Goal: Information Seeking & Learning: Learn about a topic

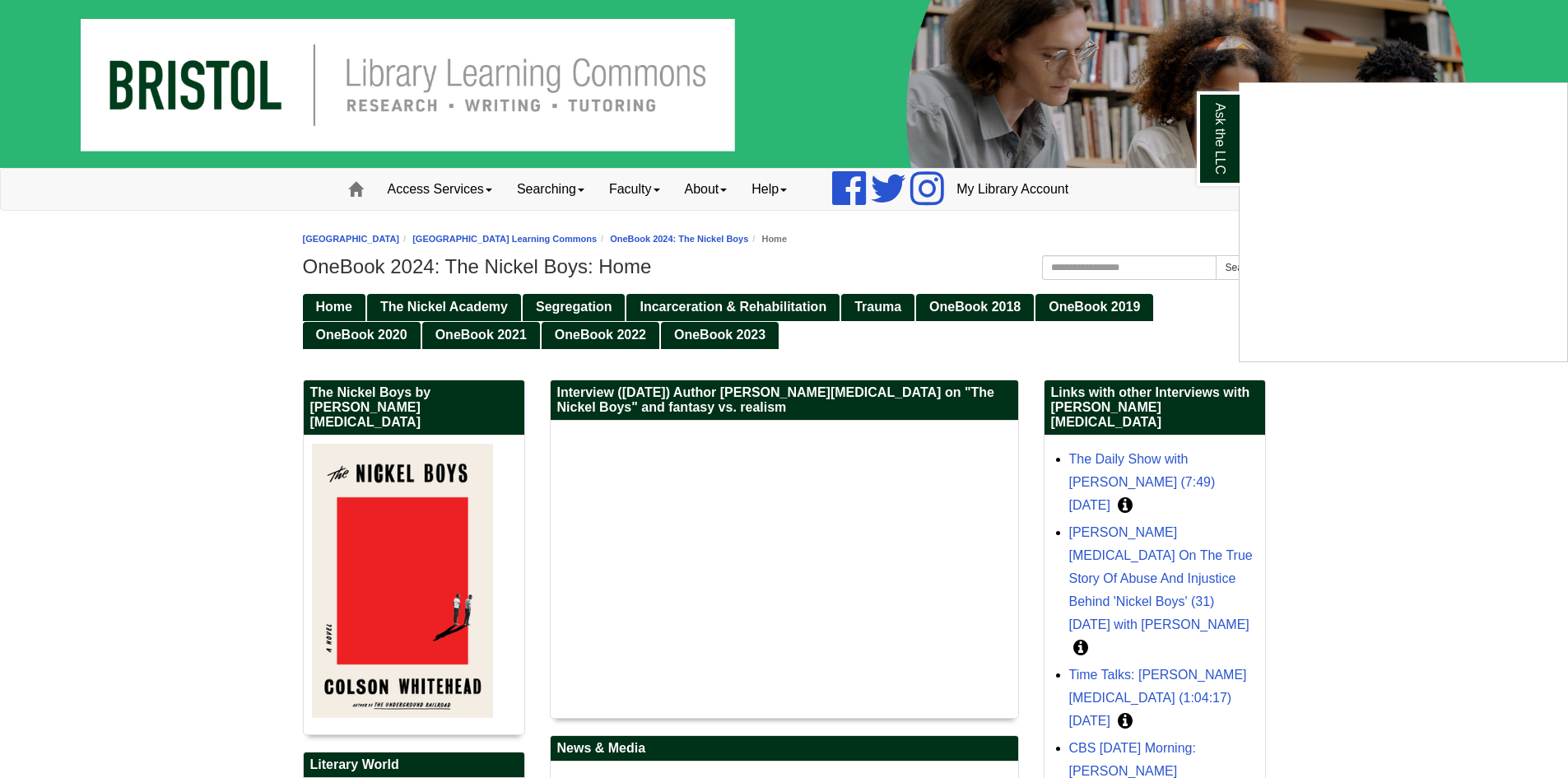
click at [573, 240] on div "Ask the LLC" at bounding box center [784, 389] width 1568 height 778
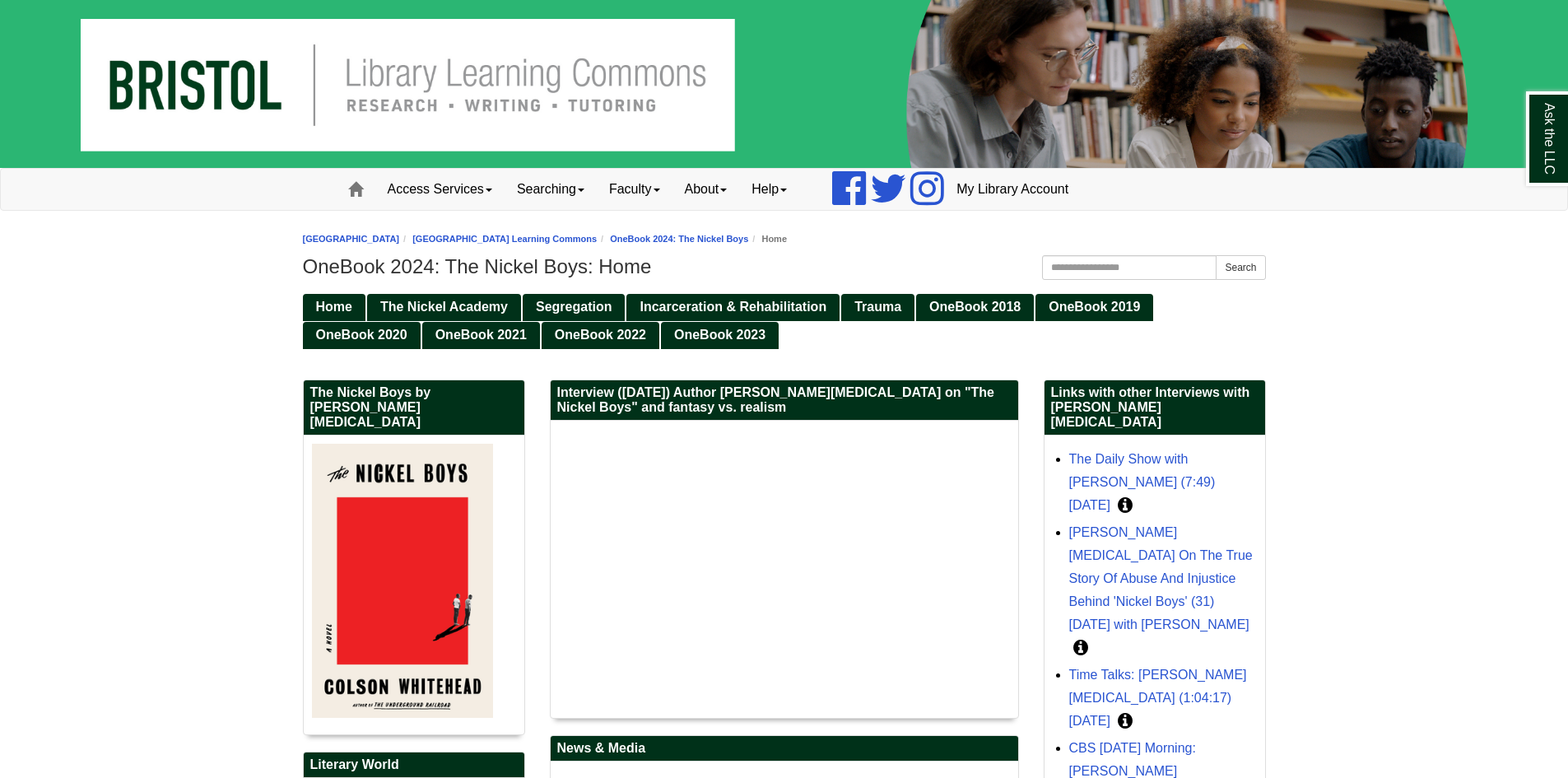
click at [597, 232] on li "[GEOGRAPHIC_DATA] Learning Commons" at bounding box center [498, 239] width 198 height 15
click at [597, 241] on link "[GEOGRAPHIC_DATA] Learning Commons" at bounding box center [505, 239] width 184 height 10
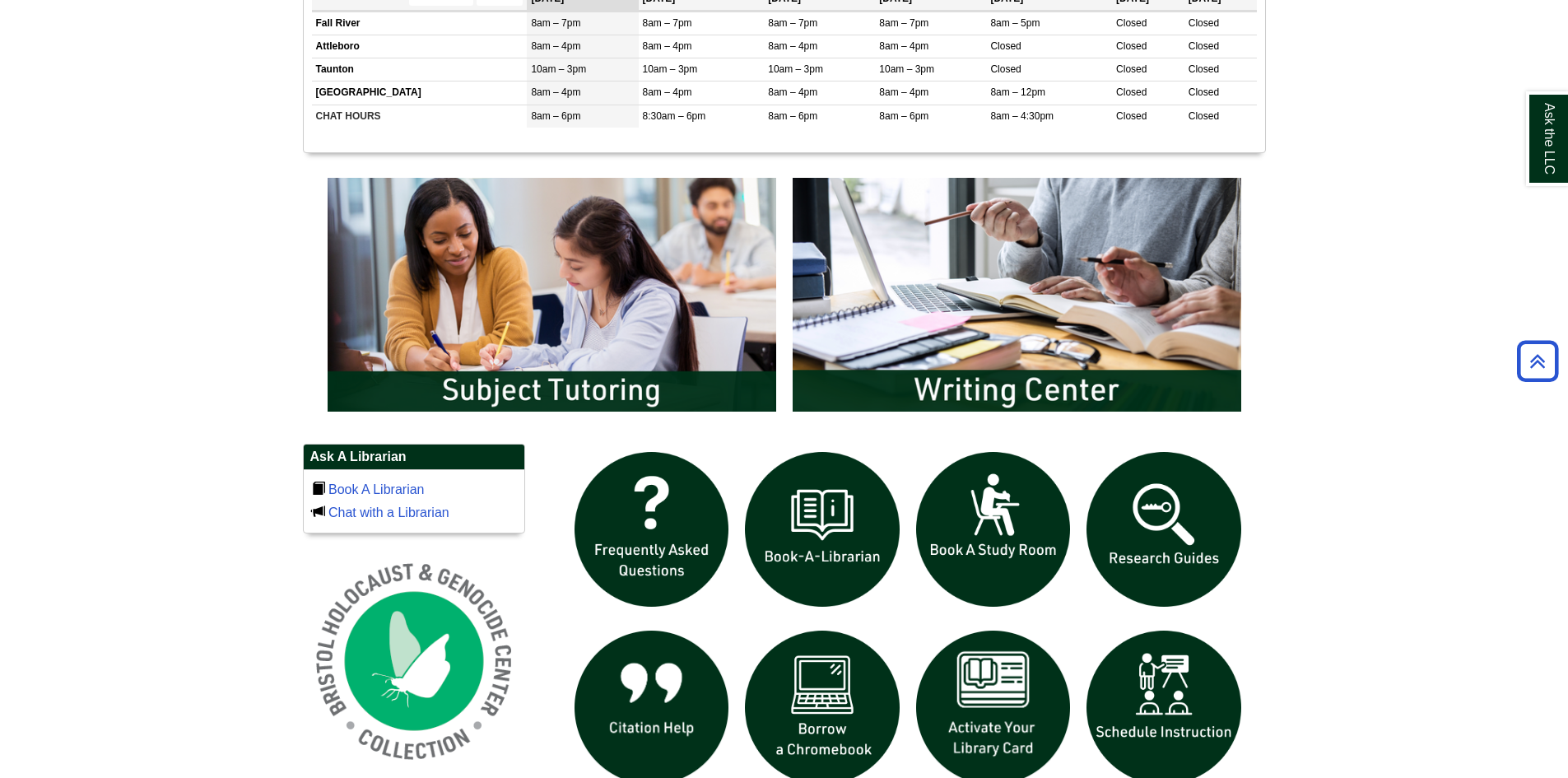
scroll to position [1070, 0]
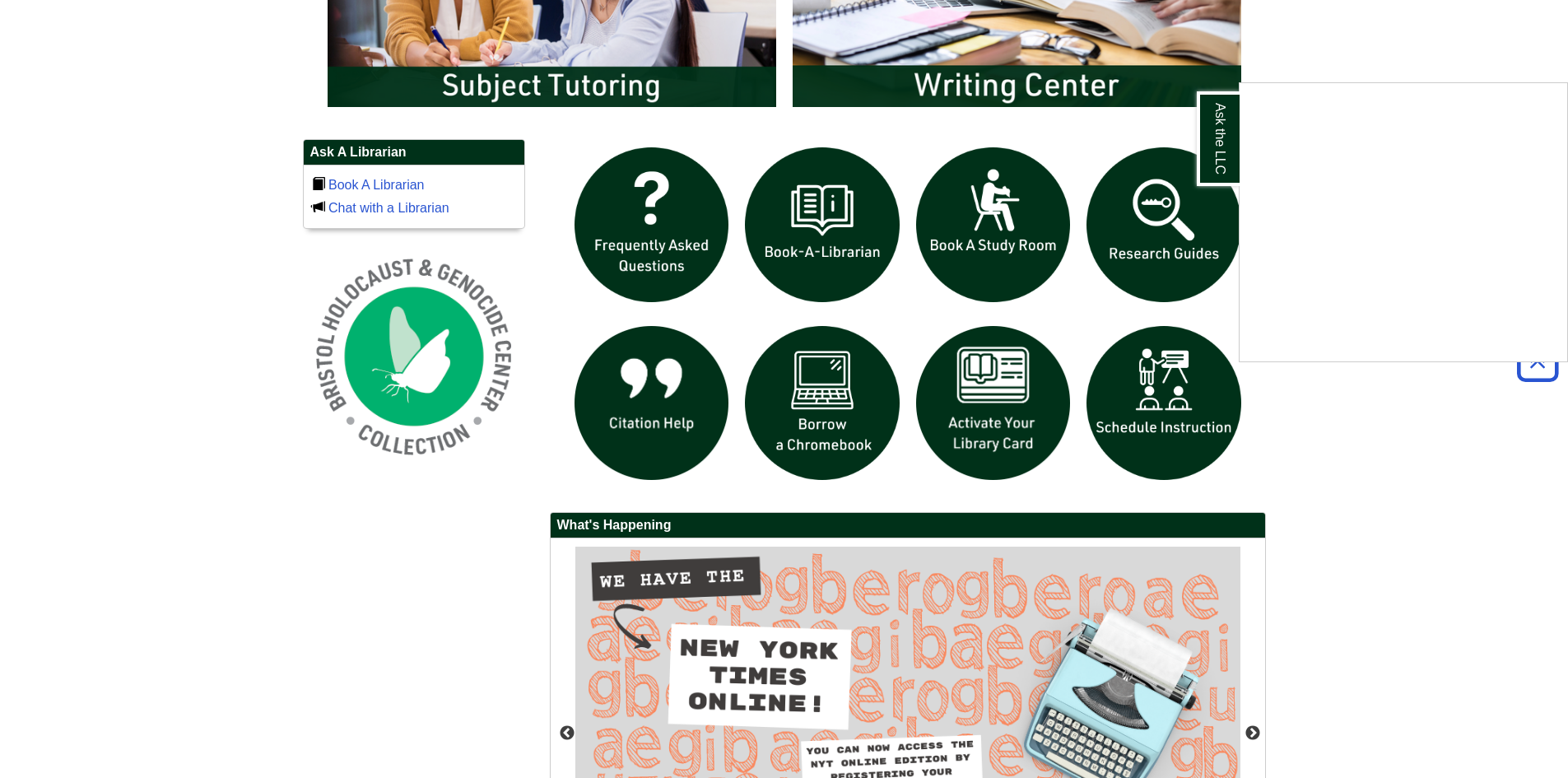
click at [999, 449] on div "Ask the LLC" at bounding box center [784, 389] width 1568 height 778
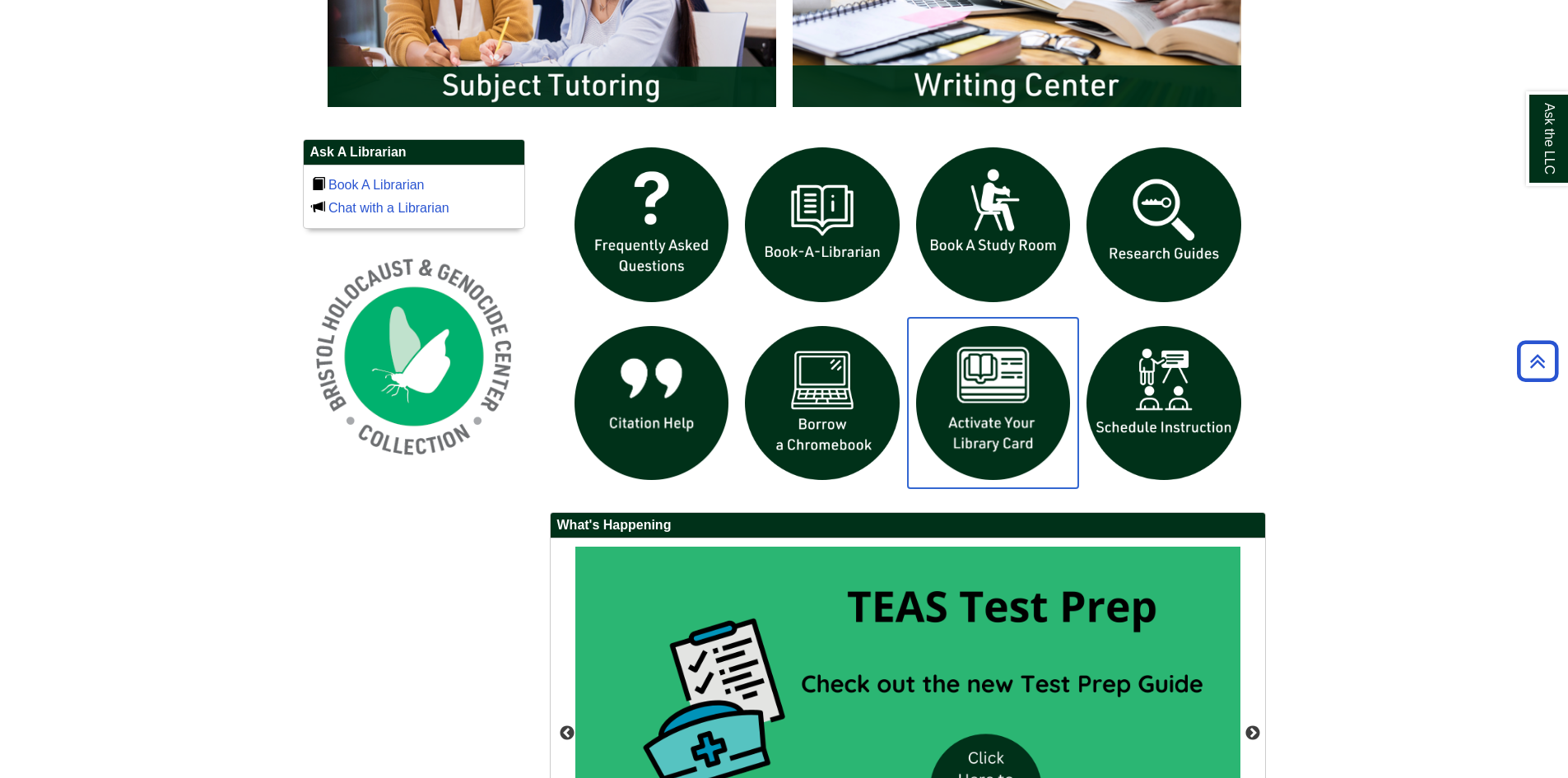
click at [972, 377] on img "slideshow" at bounding box center [994, 403] width 171 height 171
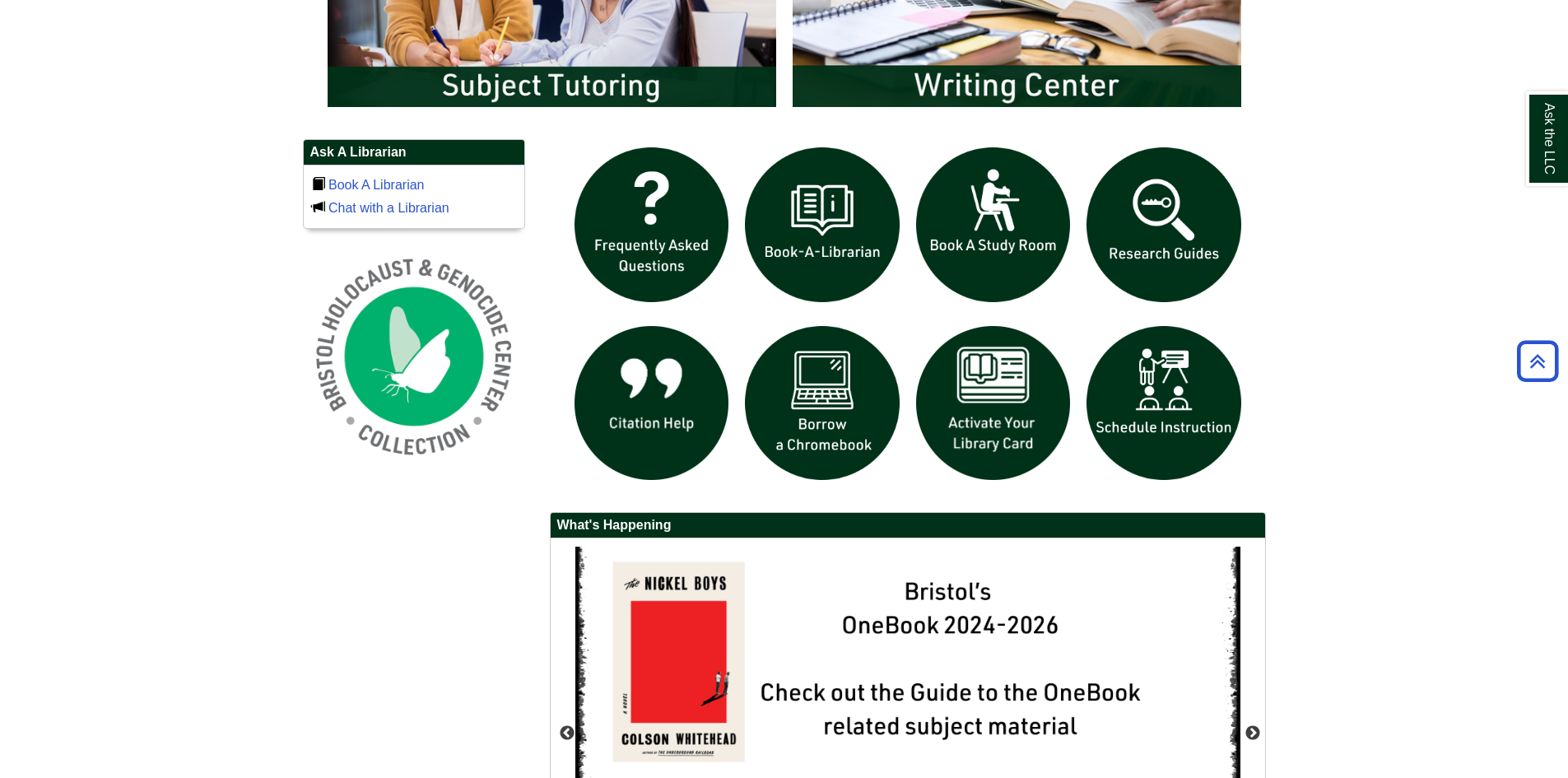
click at [518, 512] on div "Ask A Librarian Book A Librarian Chat with a Librarian" at bounding box center [784, 560] width 988 height 844
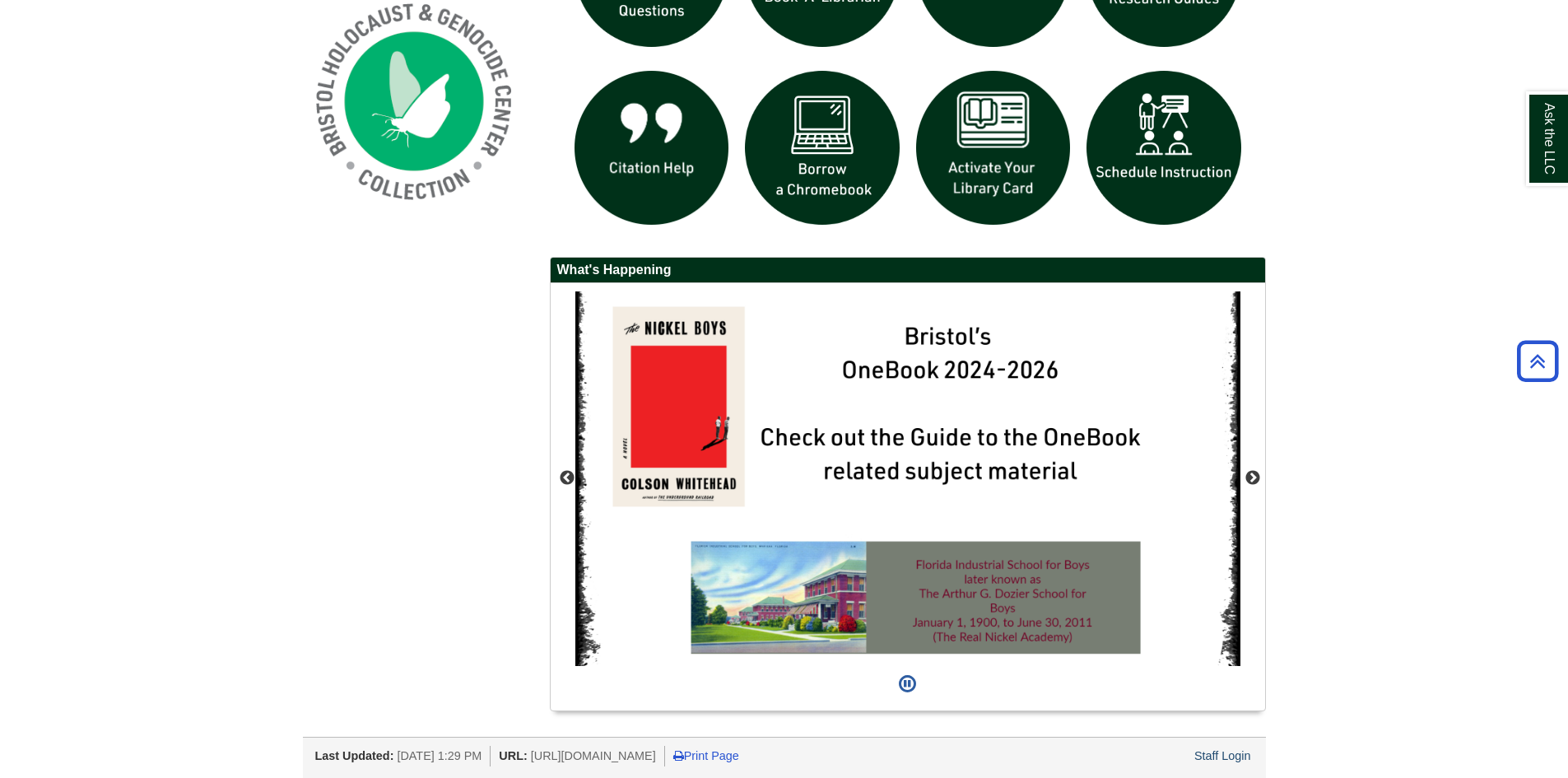
scroll to position [1327, 0]
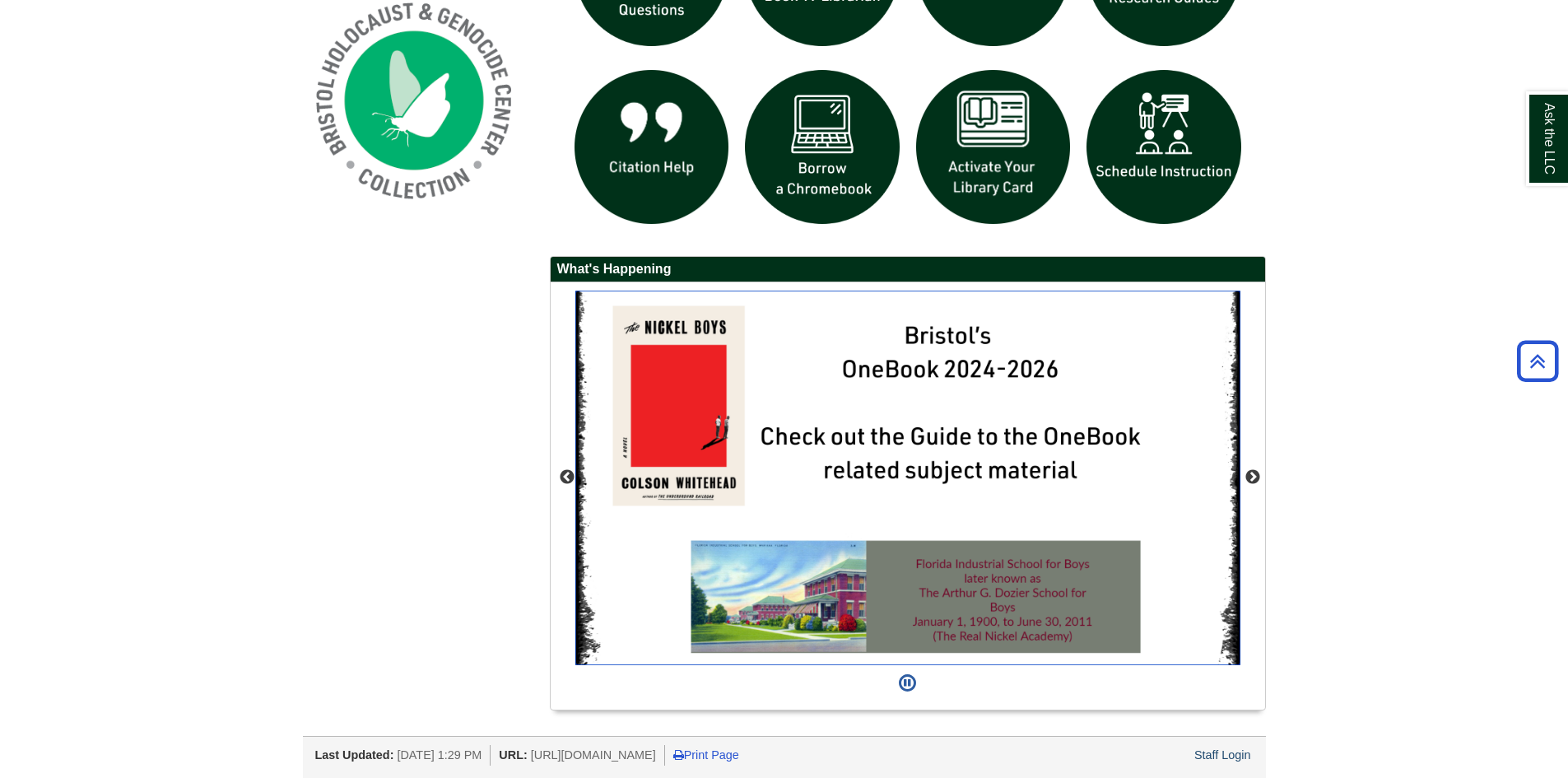
click at [749, 452] on img "slideshow" at bounding box center [907, 478] width 665 height 375
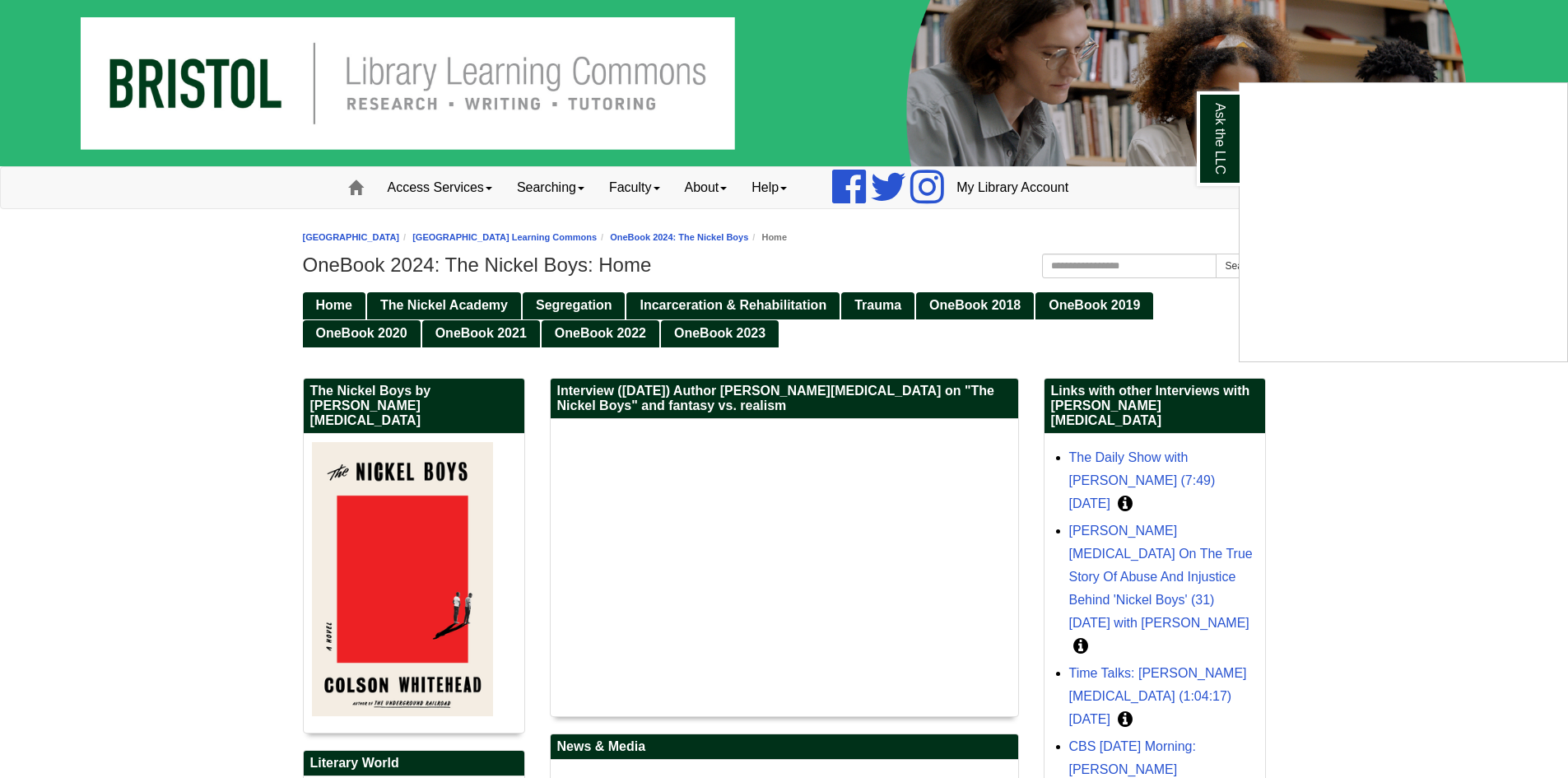
scroll to position [414, 0]
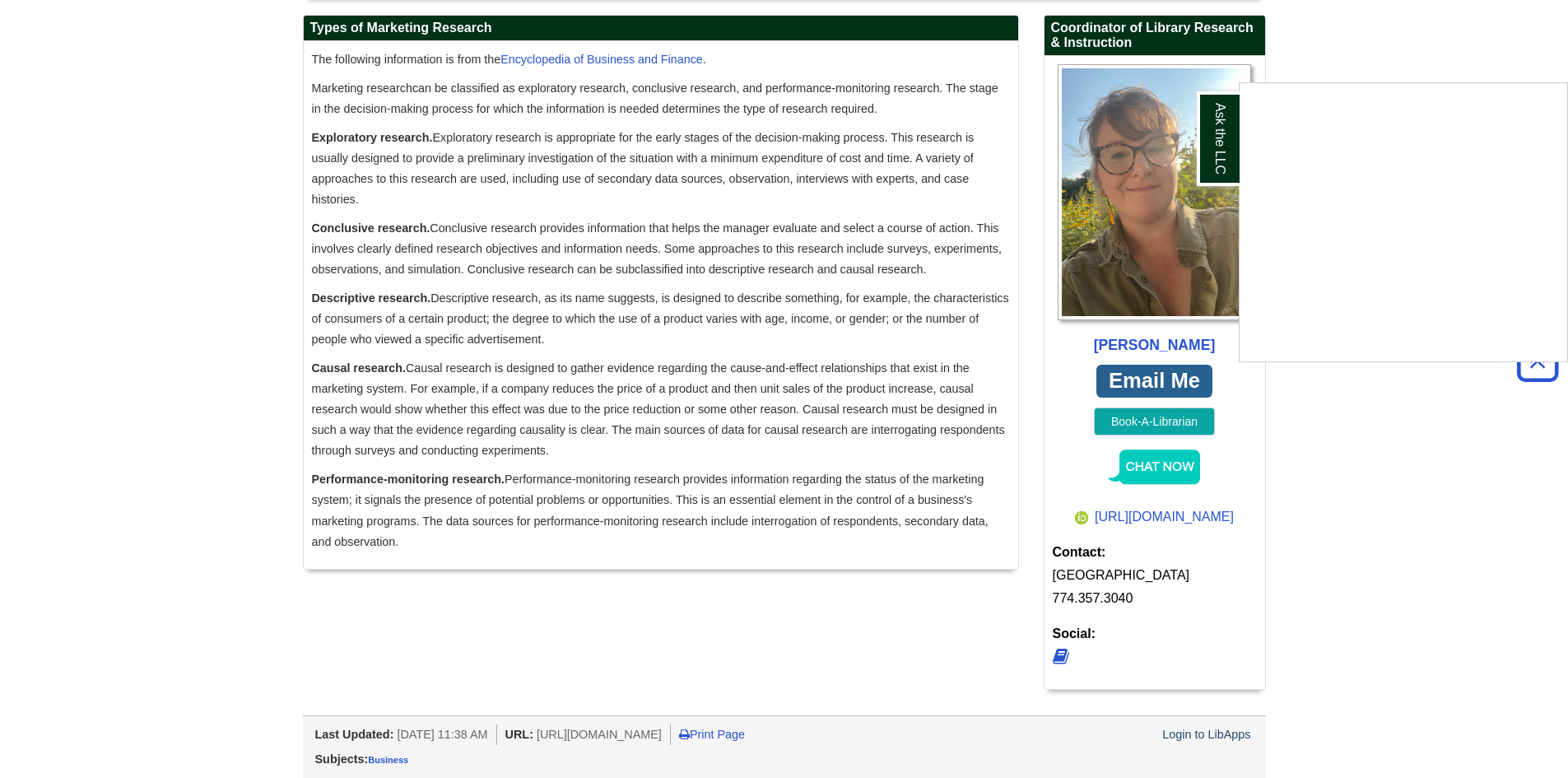
scroll to position [540, 0]
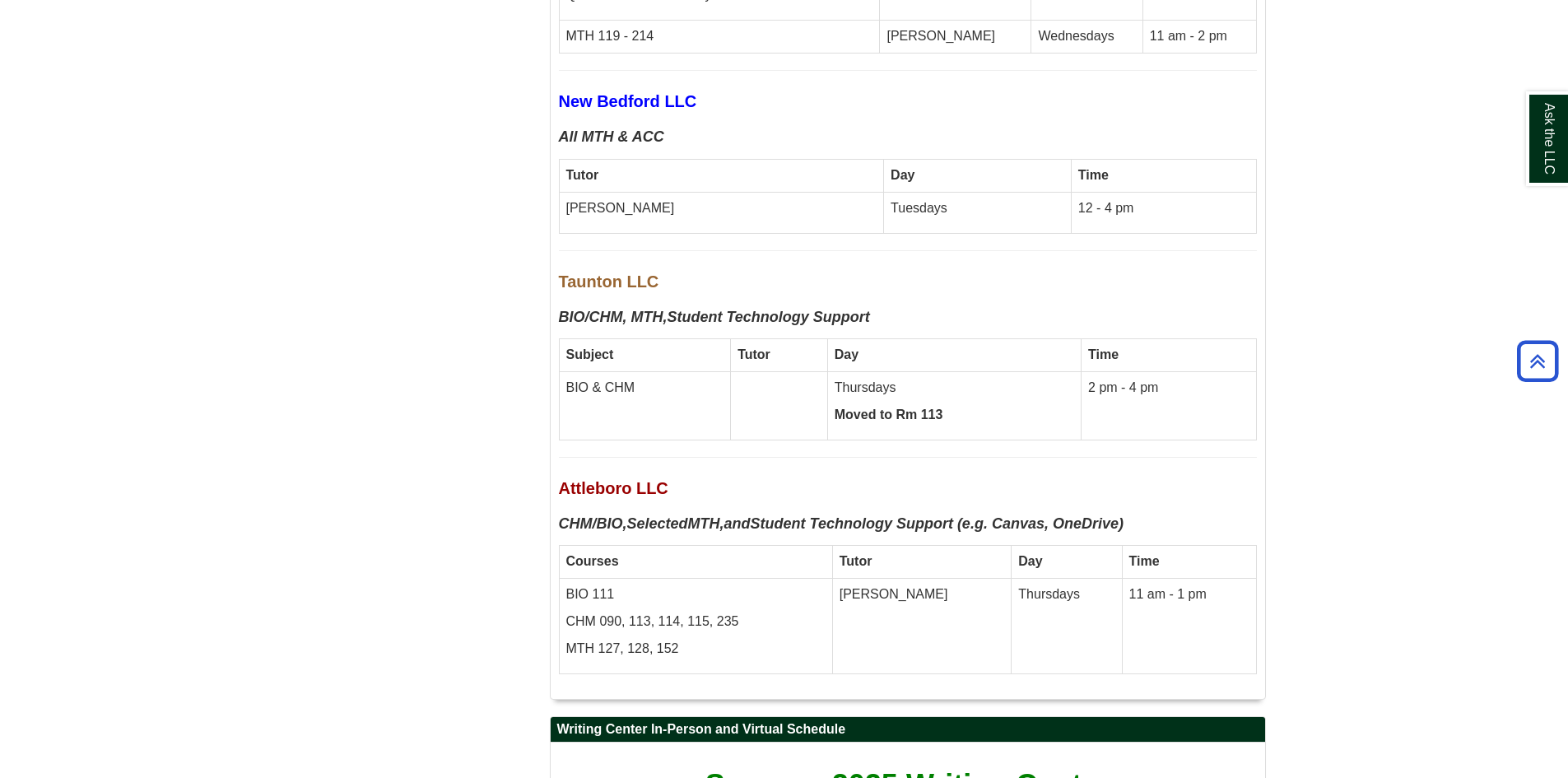
scroll to position [4734, 0]
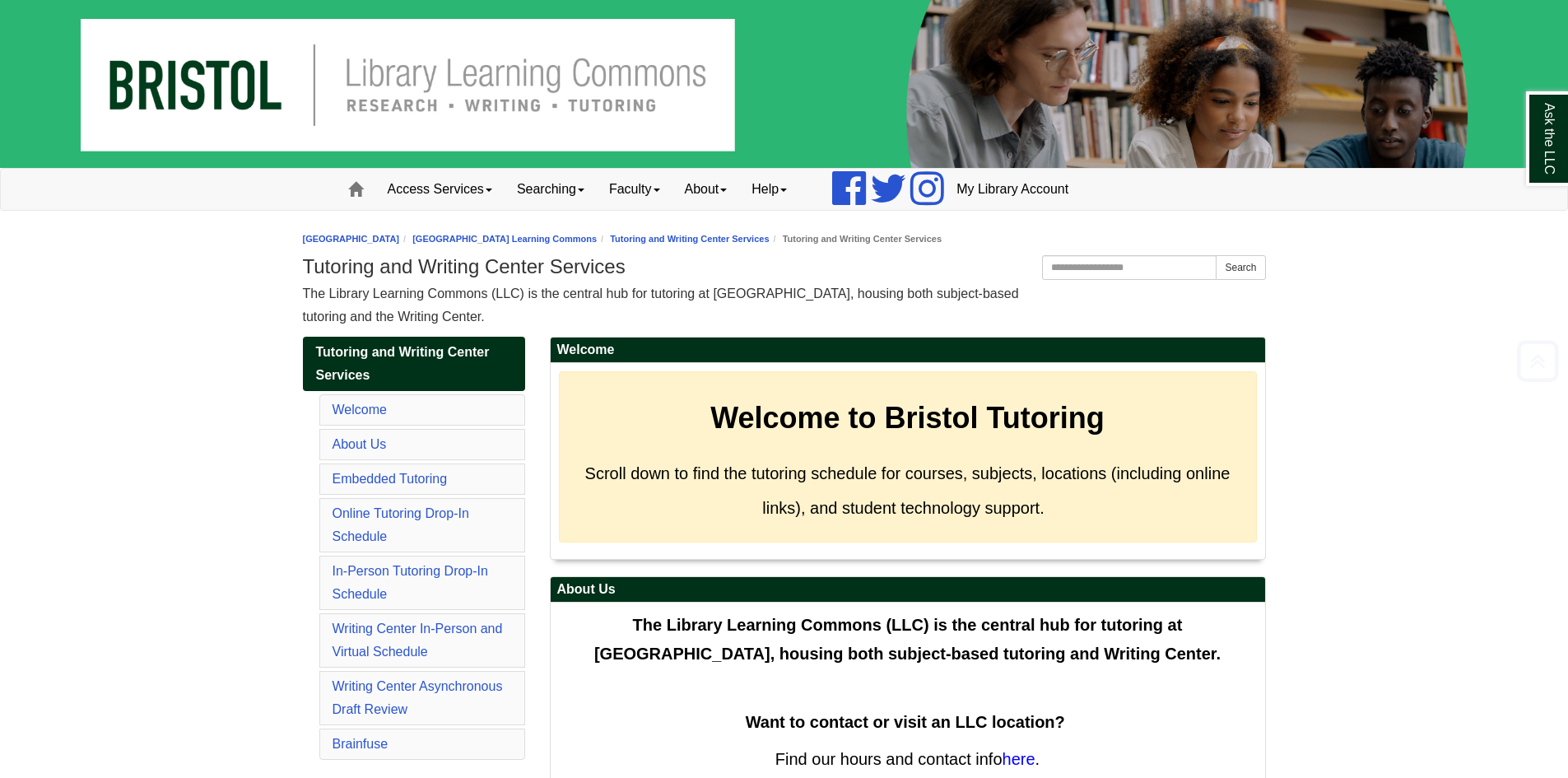
scroll to position [3582, 0]
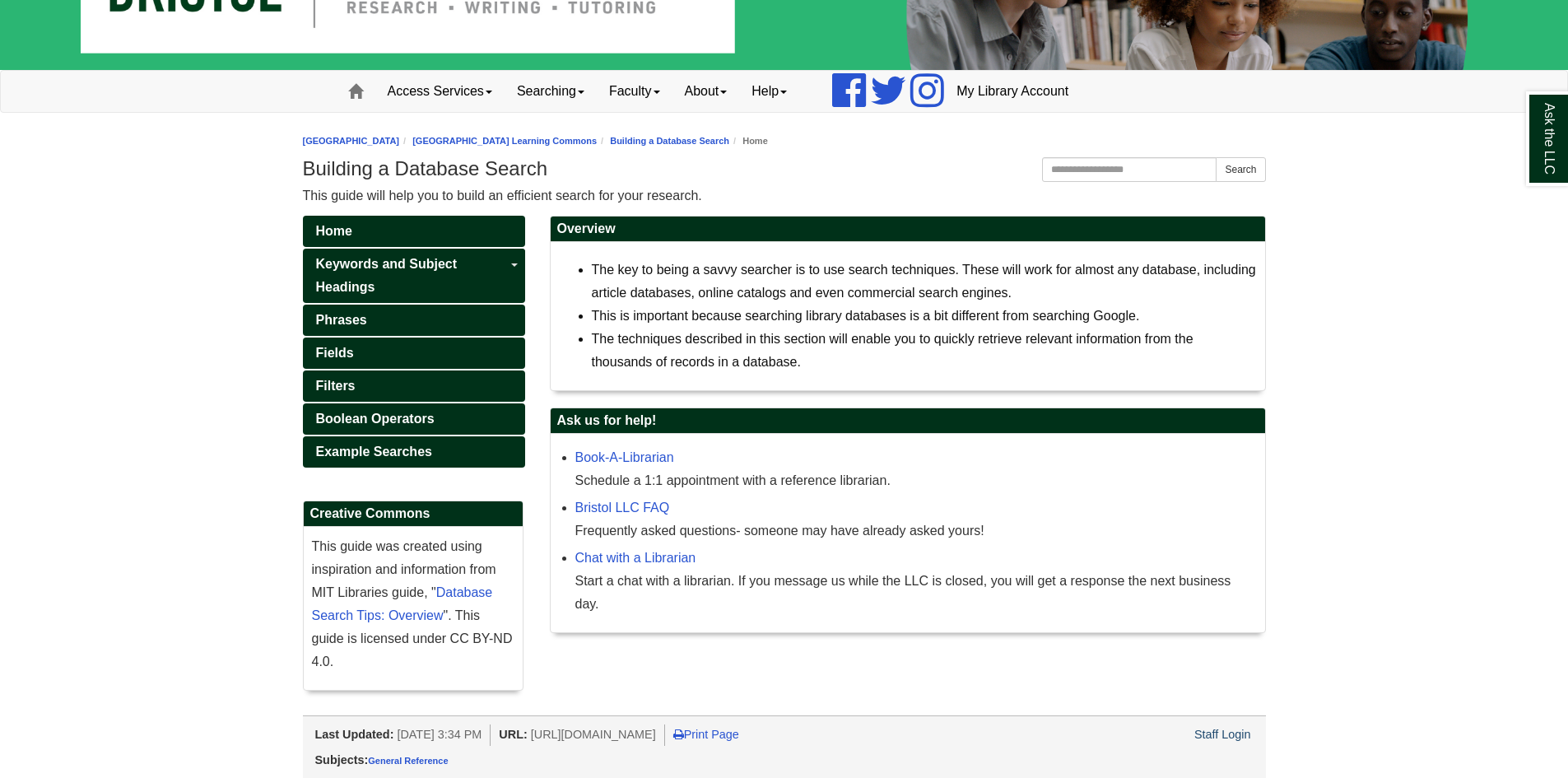
scroll to position [99, 0]
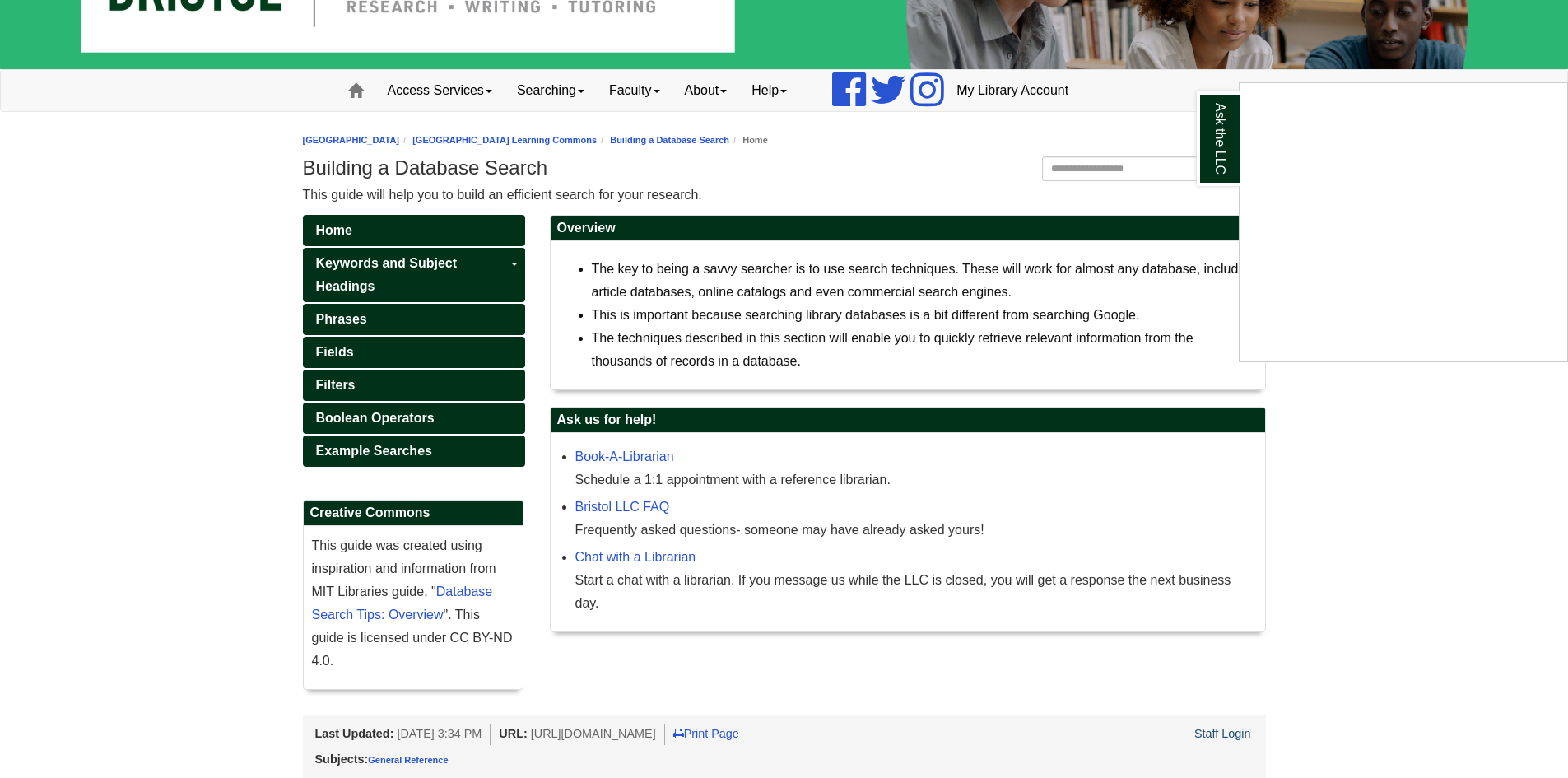
click at [610, 457] on div "Ask the LLC" at bounding box center [784, 389] width 1568 height 778
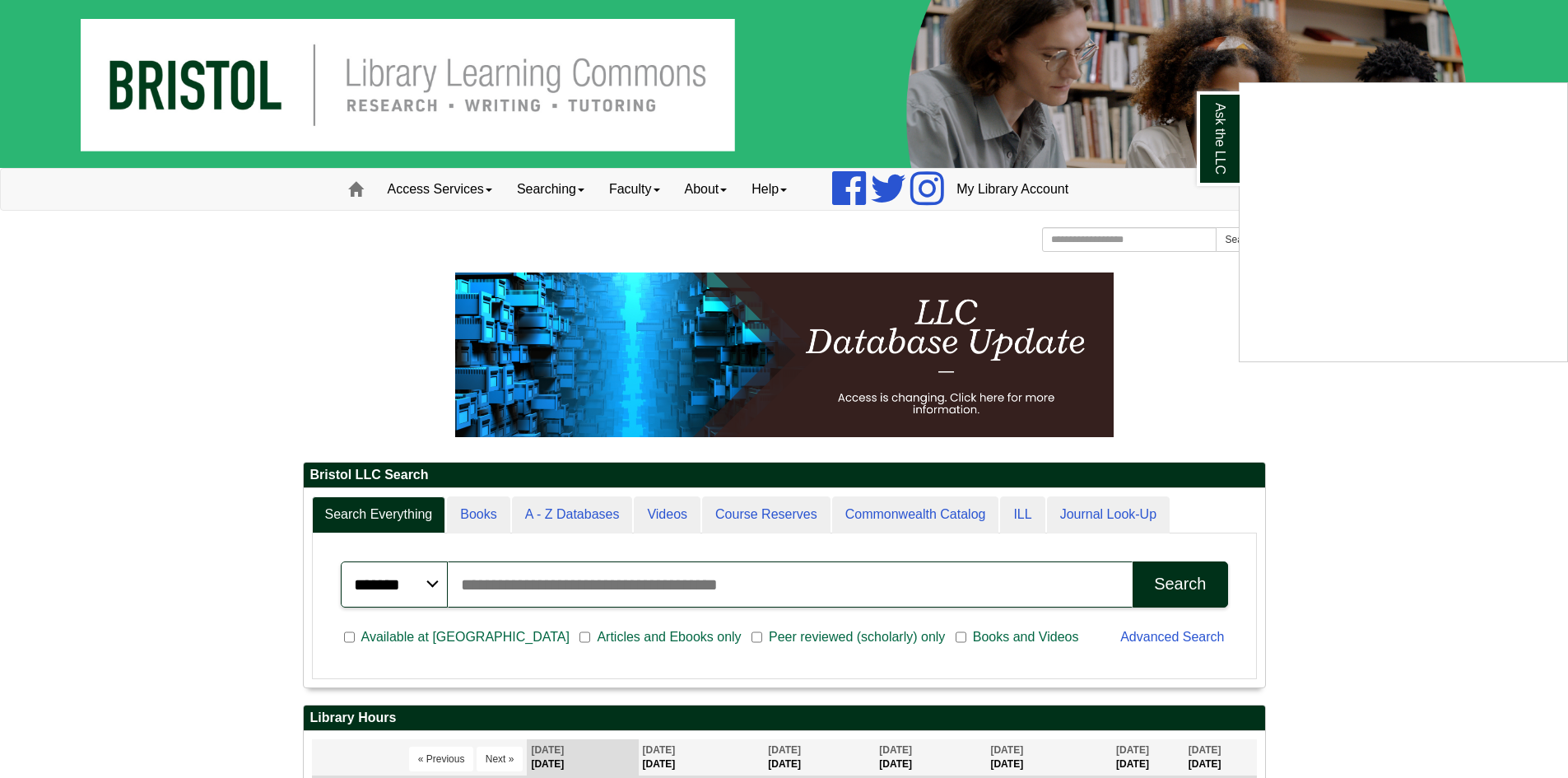
click at [1369, 475] on div "Ask the LLC" at bounding box center [784, 389] width 1568 height 778
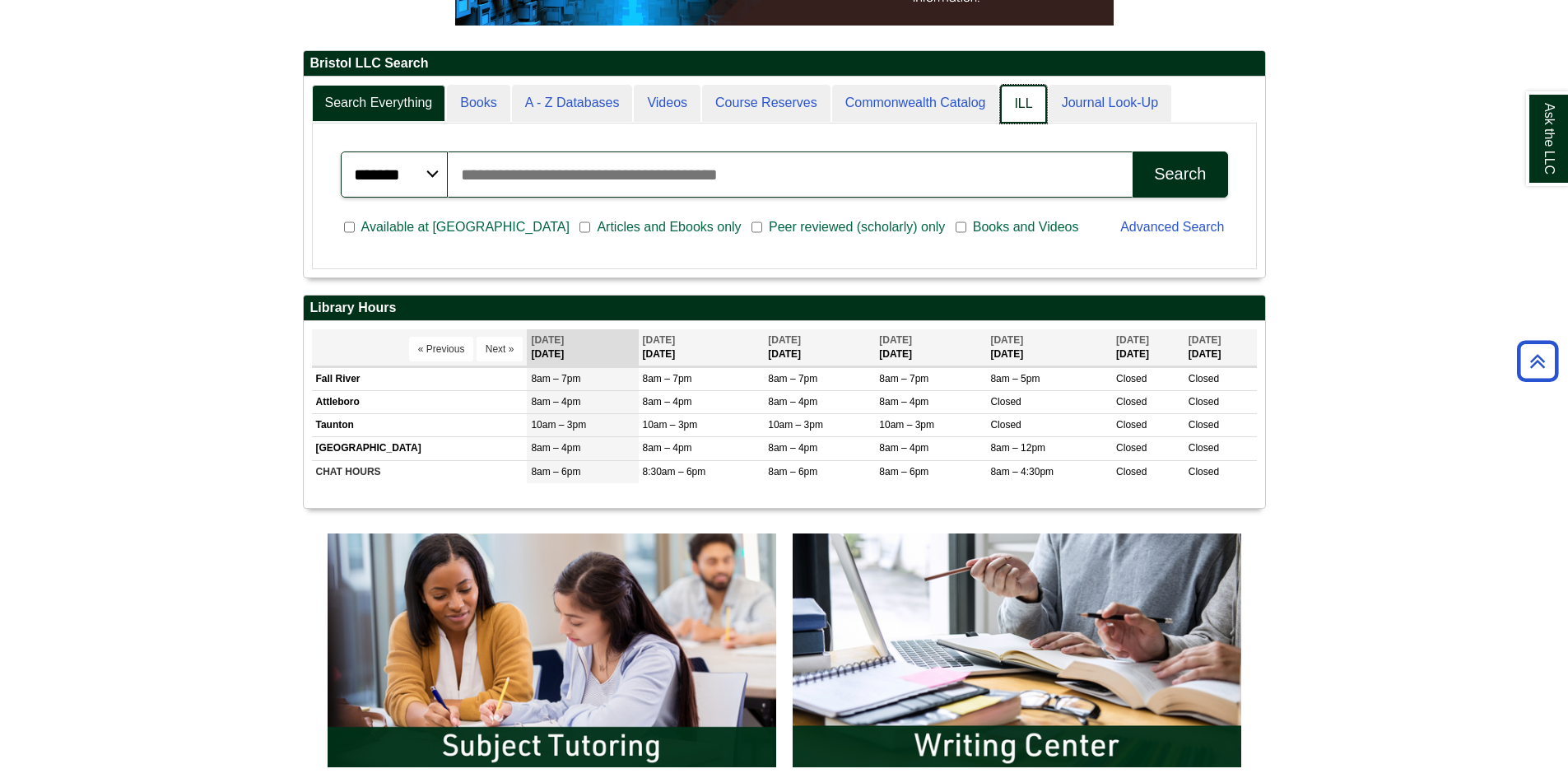
scroll to position [9, 9]
click at [1014, 107] on link "ILL" at bounding box center [1023, 104] width 46 height 39
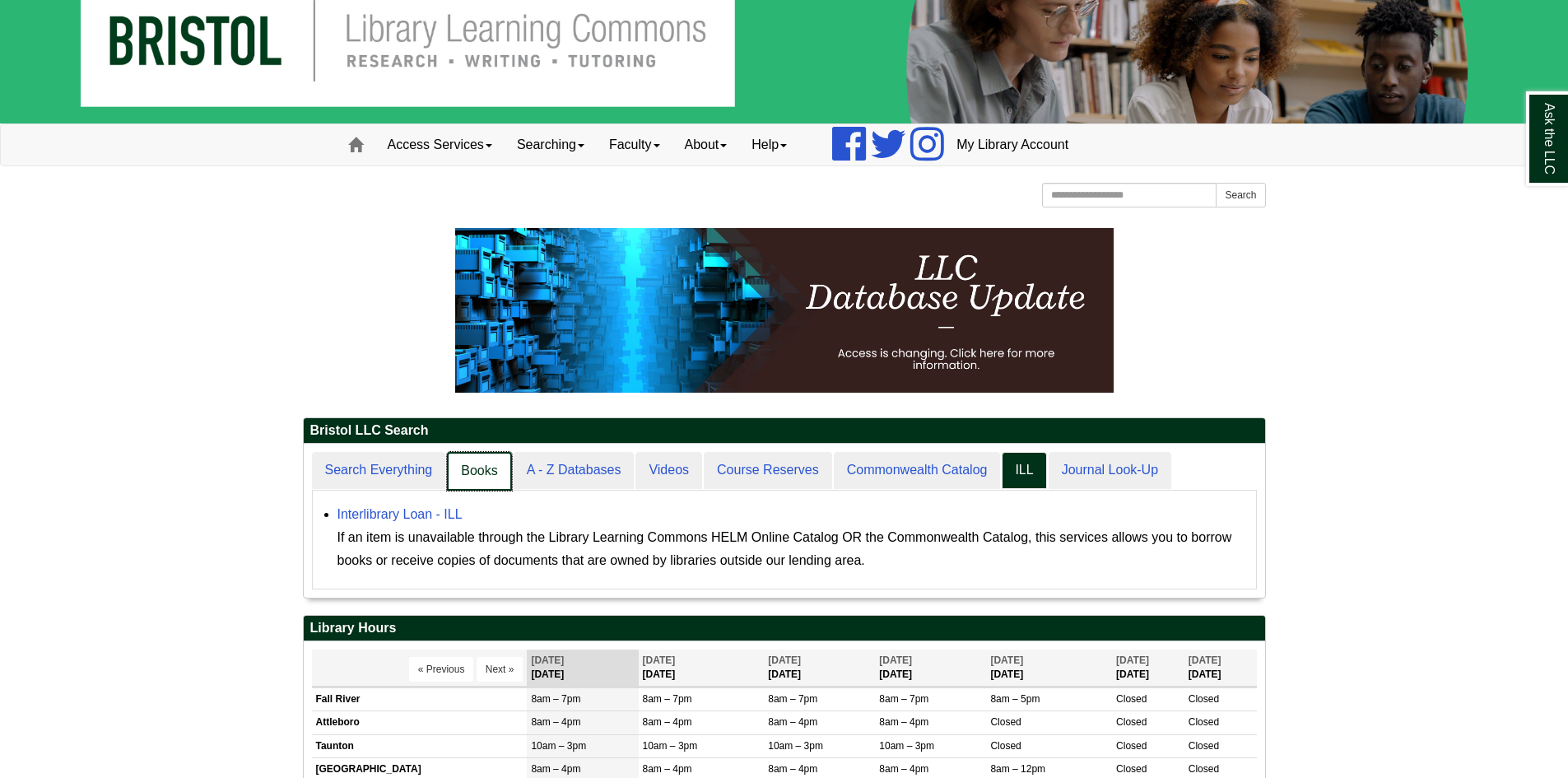
click at [485, 482] on link "Books" at bounding box center [479, 471] width 65 height 39
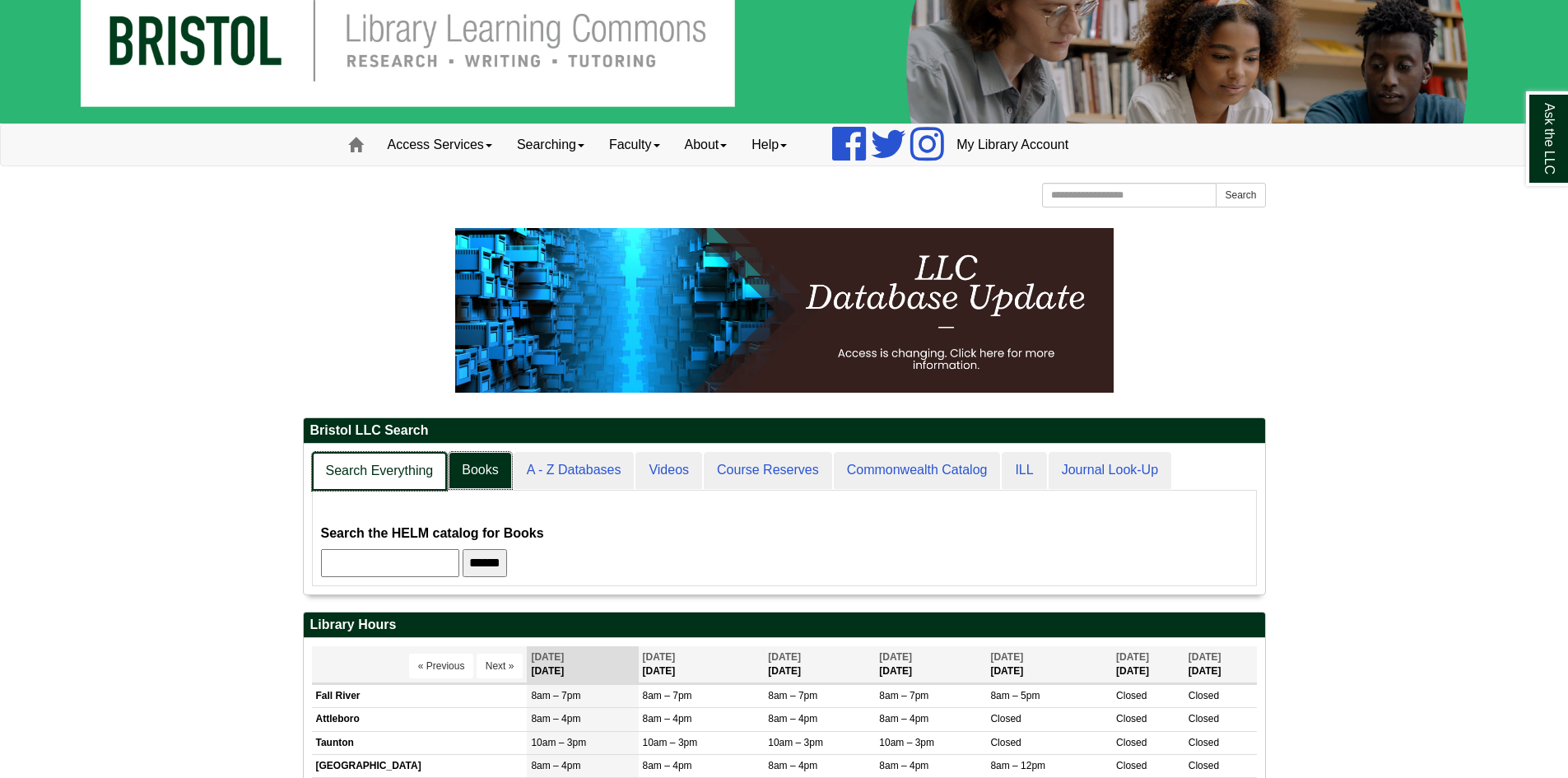
scroll to position [150, 961]
click at [396, 461] on link "Search Everything" at bounding box center [379, 471] width 136 height 39
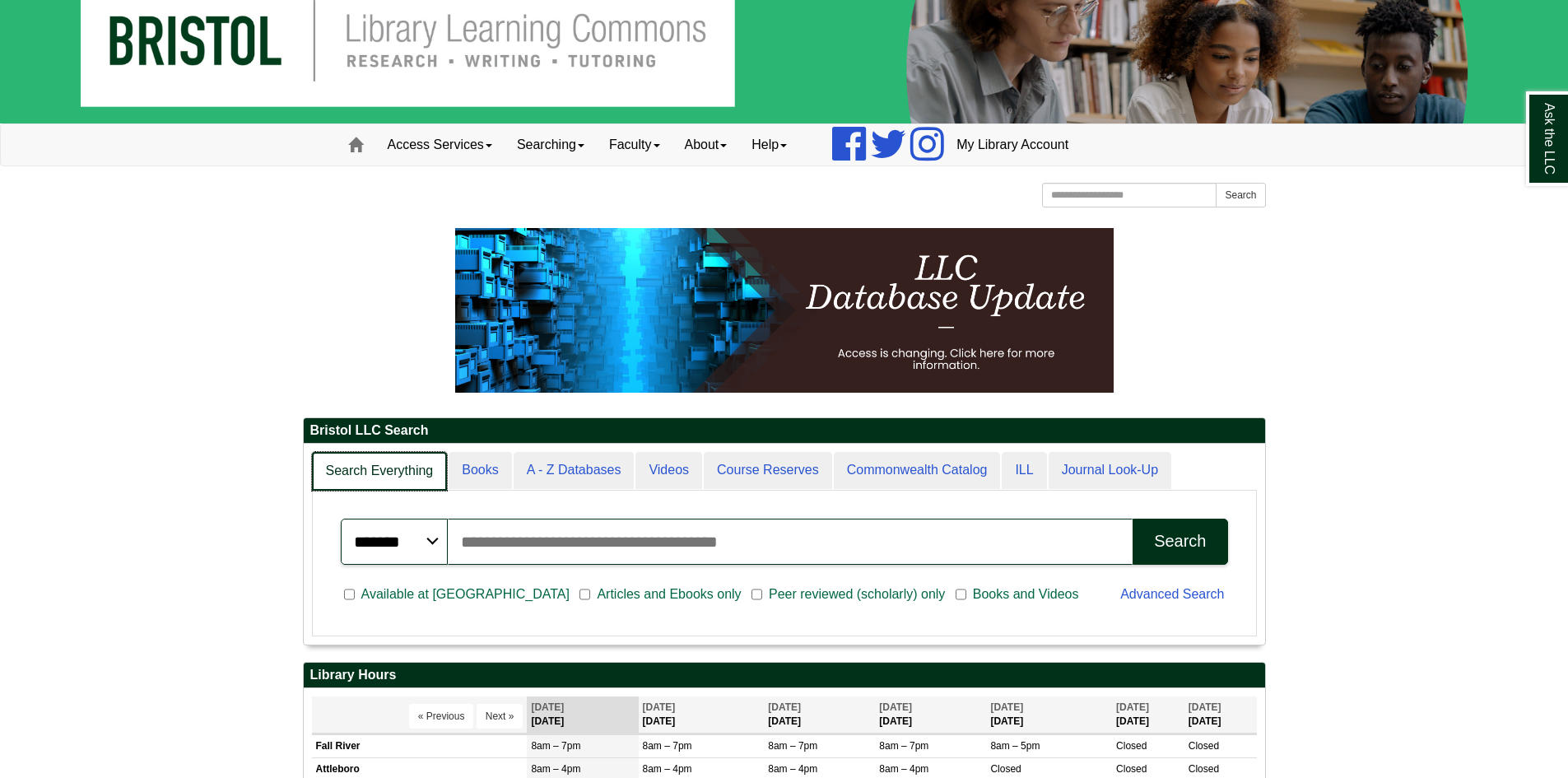
scroll to position [9, 9]
click at [555, 487] on link "A - Z Databases" at bounding box center [572, 471] width 123 height 39
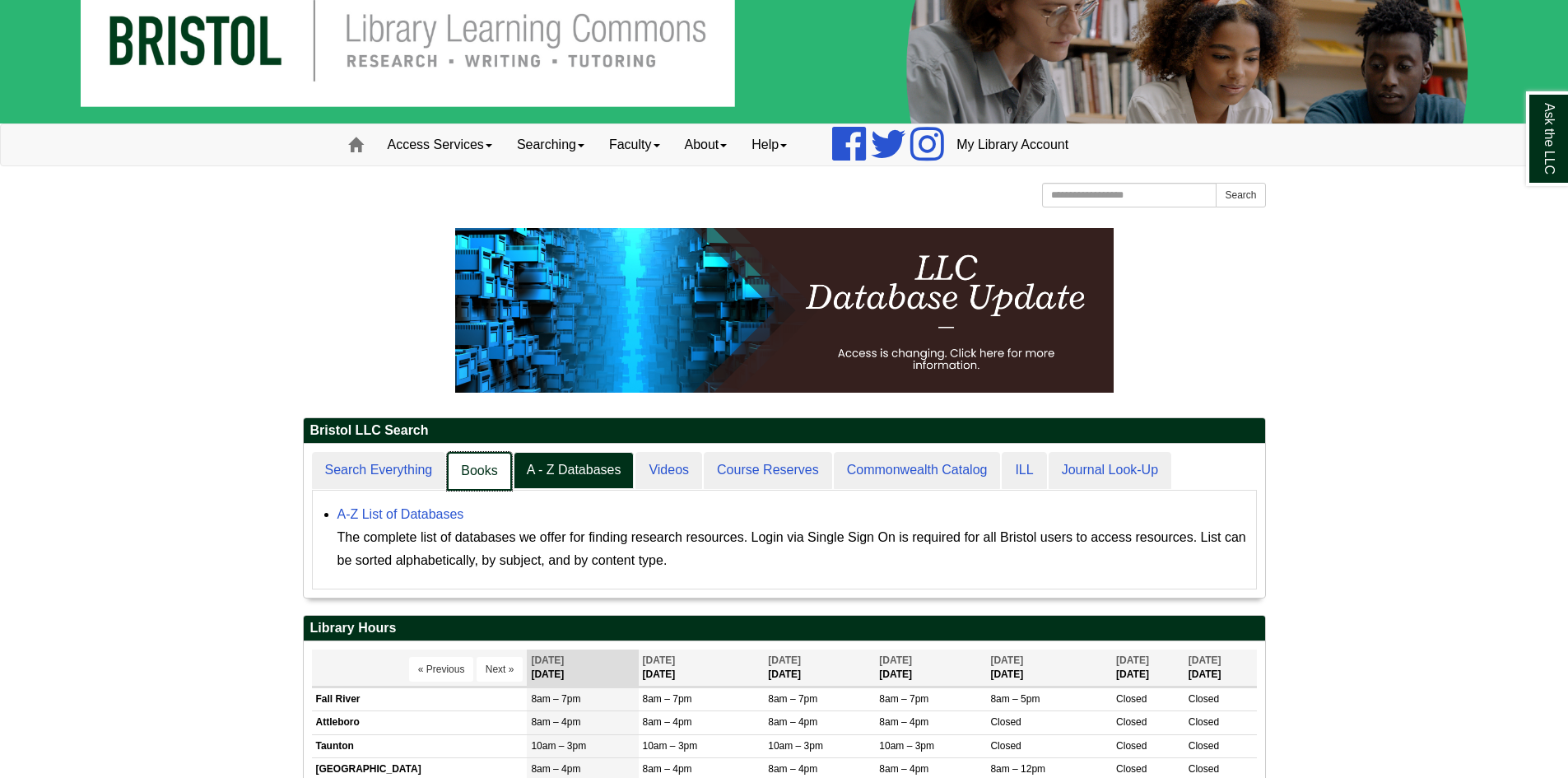
click at [486, 481] on link "Books" at bounding box center [479, 471] width 65 height 39
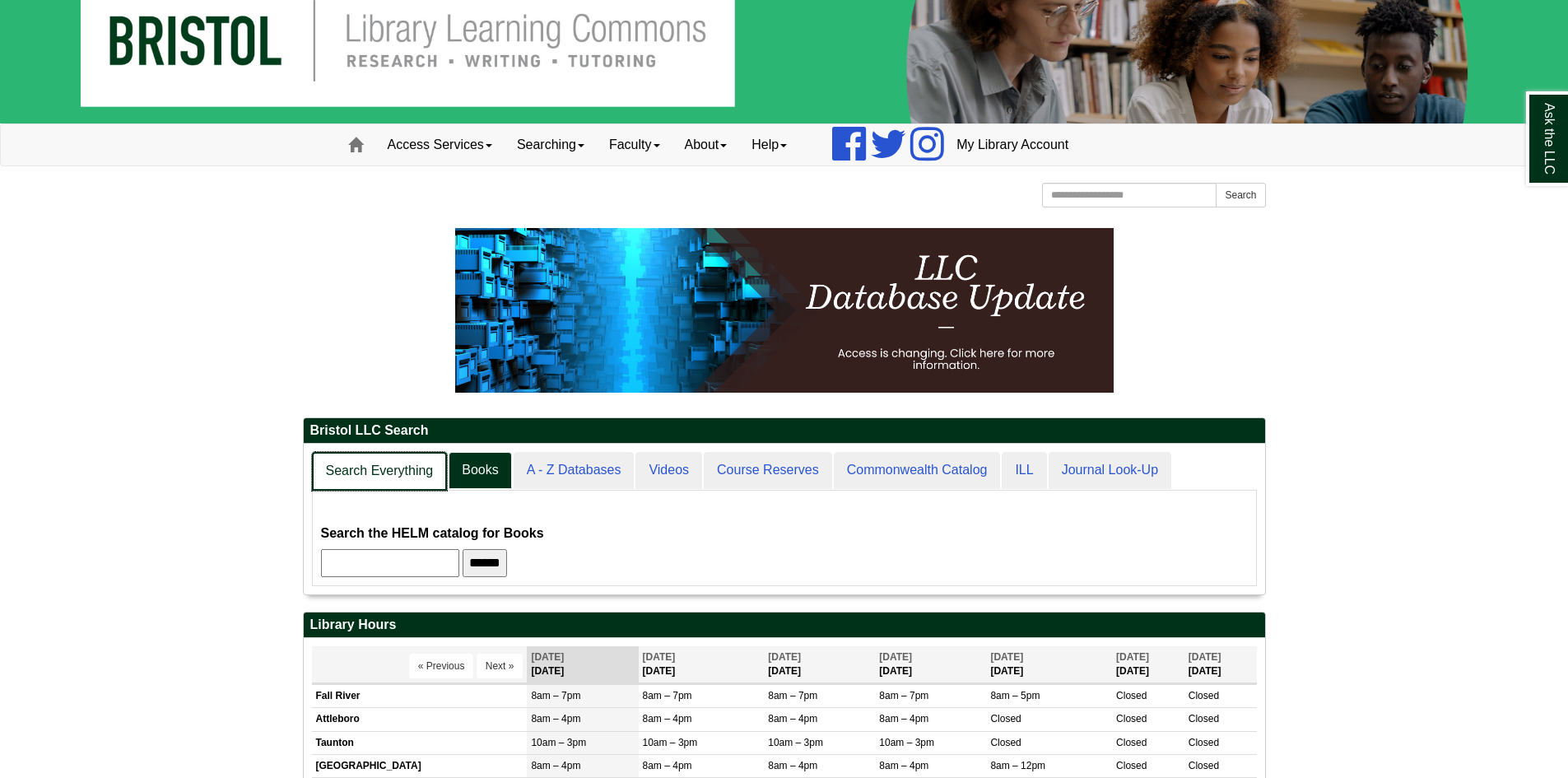
click at [408, 474] on link "Search Everything" at bounding box center [379, 471] width 136 height 39
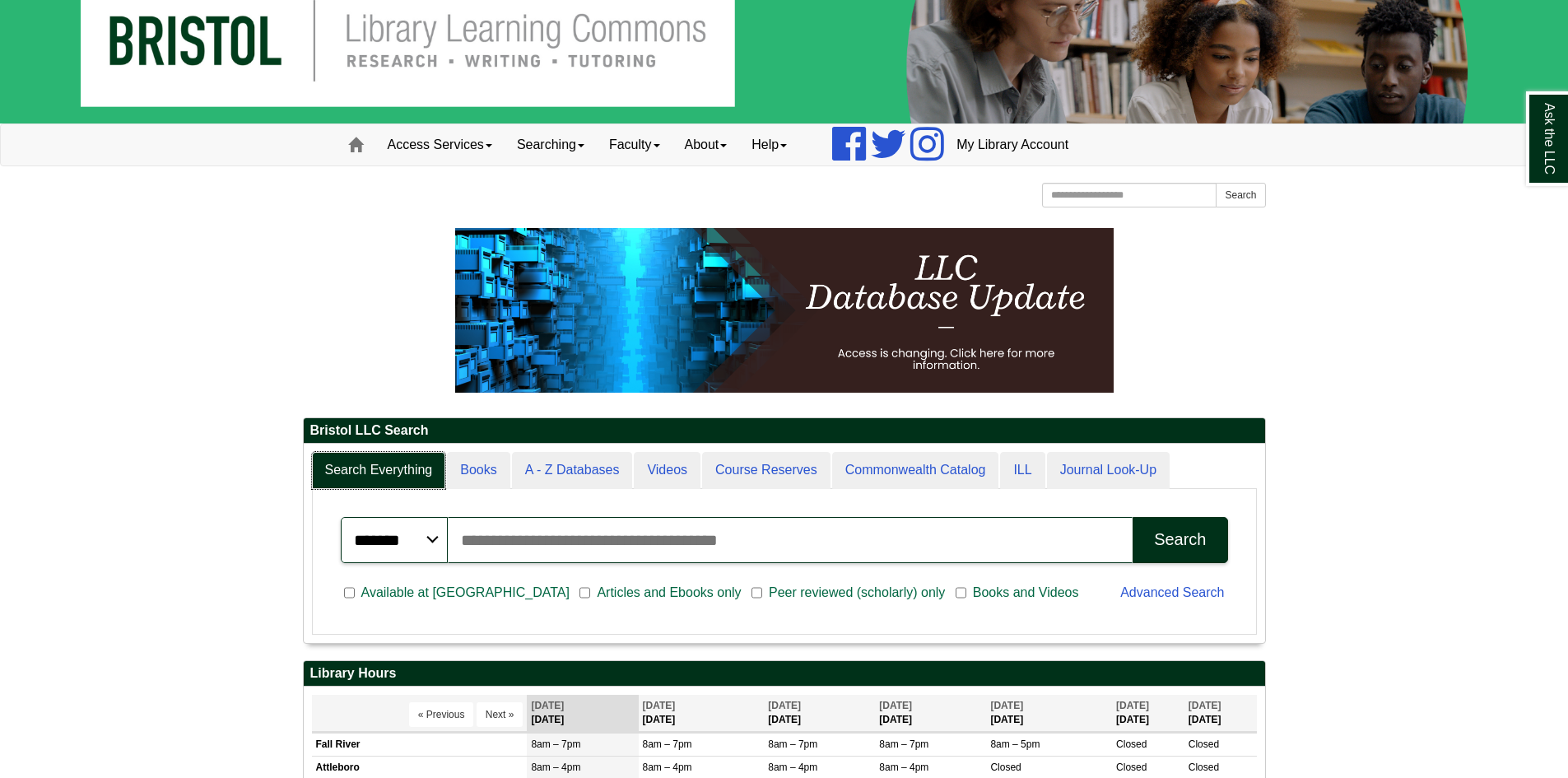
scroll to position [199, 961]
click at [439, 519] on select "******* ***** ******" at bounding box center [394, 540] width 107 height 46
click at [431, 530] on select "******* ***** ******" at bounding box center [394, 540] width 107 height 46
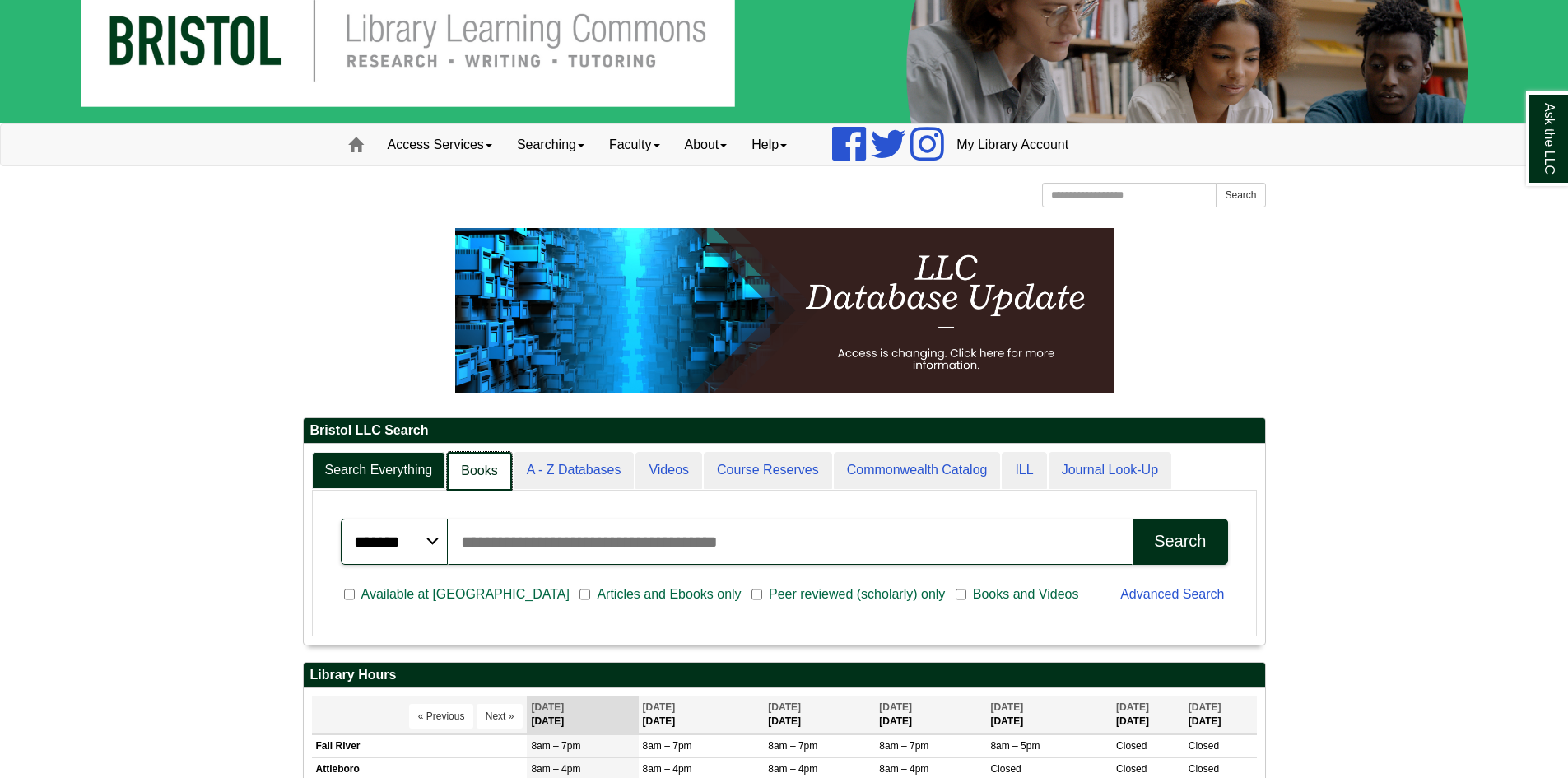
scroll to position [9, 9]
click at [456, 457] on link "Books" at bounding box center [479, 471] width 65 height 39
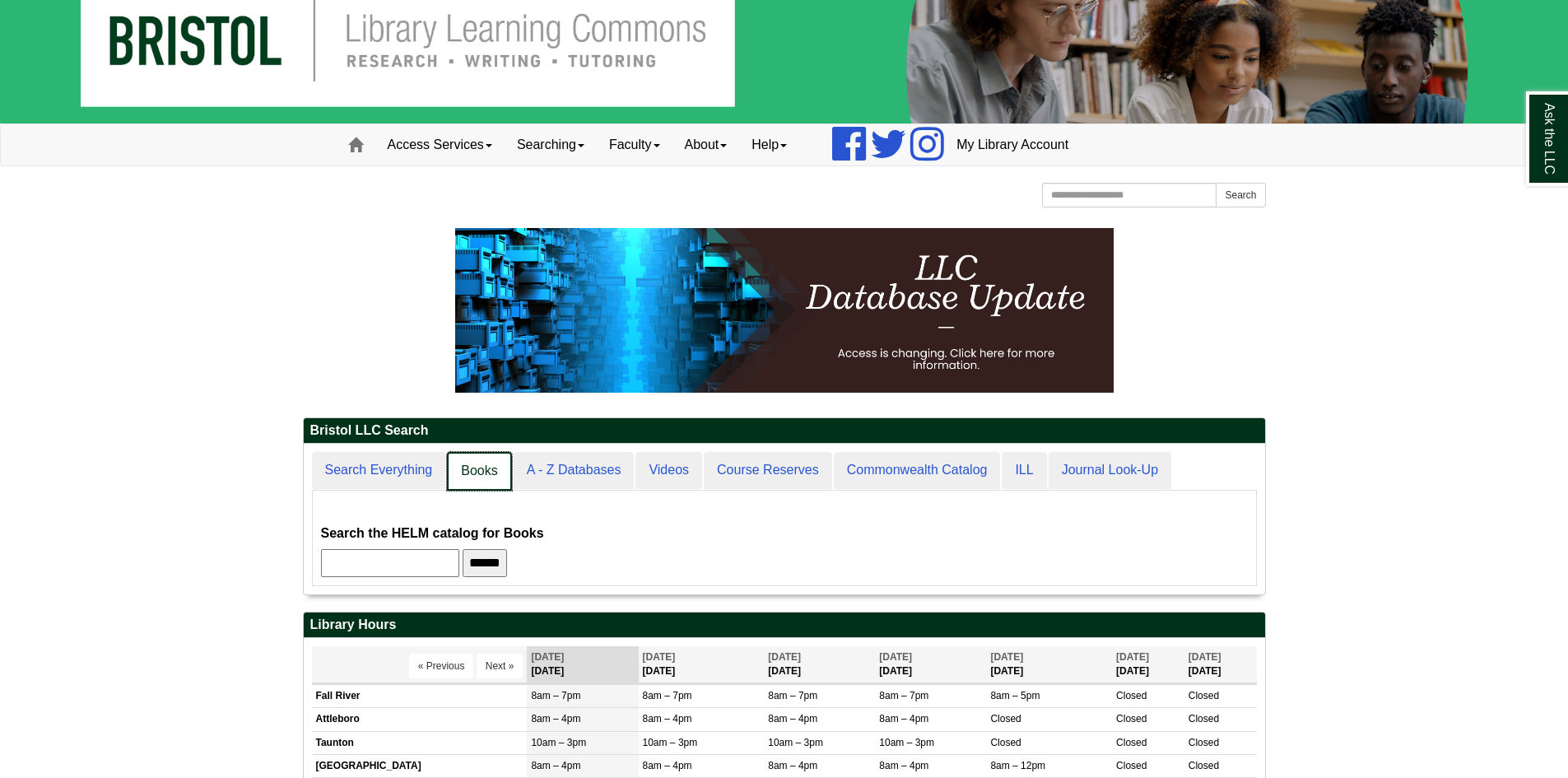
scroll to position [150, 961]
click at [386, 468] on link "Search Everything" at bounding box center [379, 471] width 136 height 39
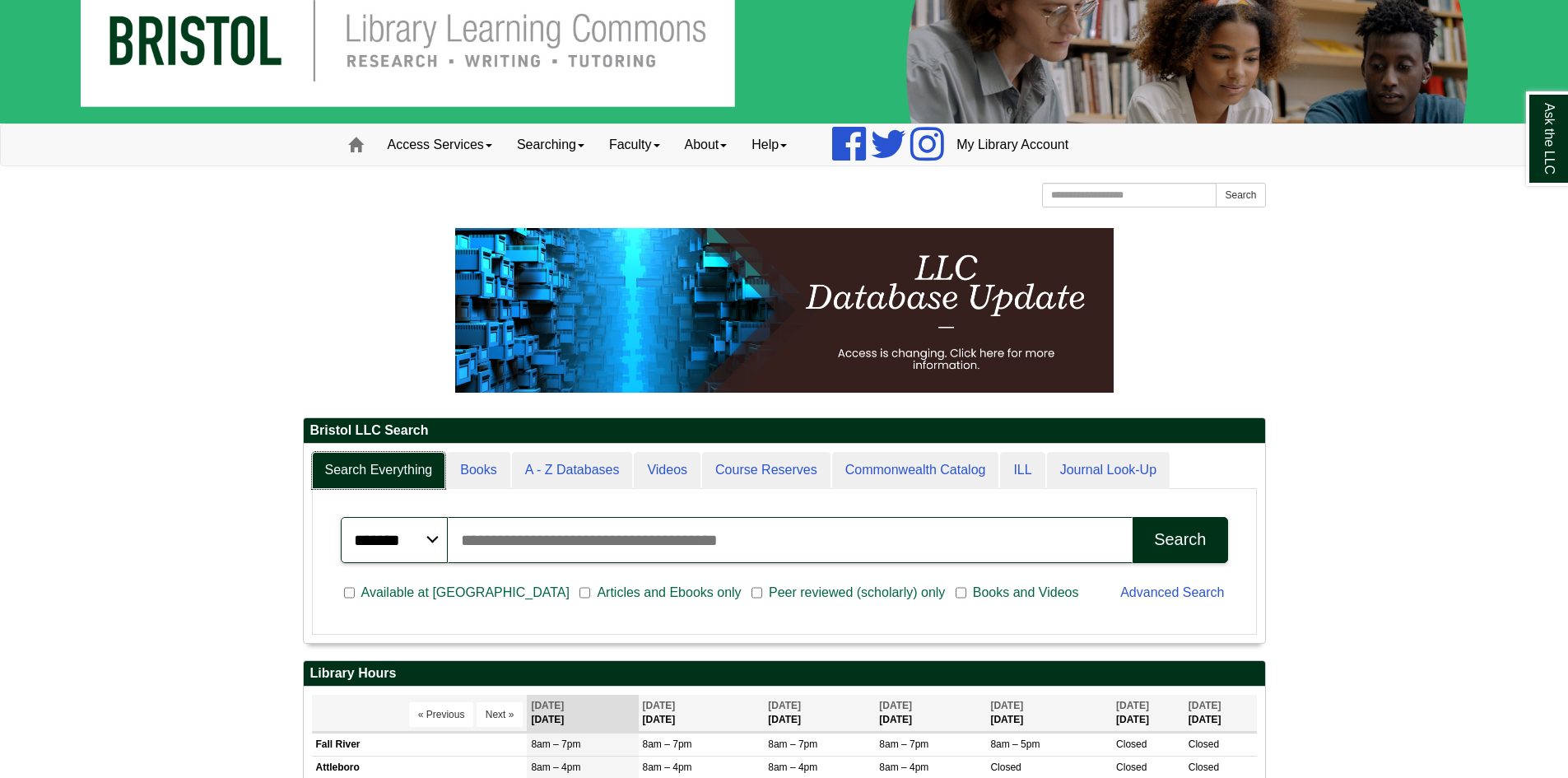
scroll to position [199, 961]
click at [590, 592] on span "Articles and Ebooks only" at bounding box center [668, 593] width 157 height 20
click at [416, 592] on span "Available at Bristol" at bounding box center [465, 593] width 222 height 20
click at [300, 588] on div "Bristol LLC Search Search Everything Books A - Z Databases Videos Course Reserv…" at bounding box center [784, 696] width 988 height 937
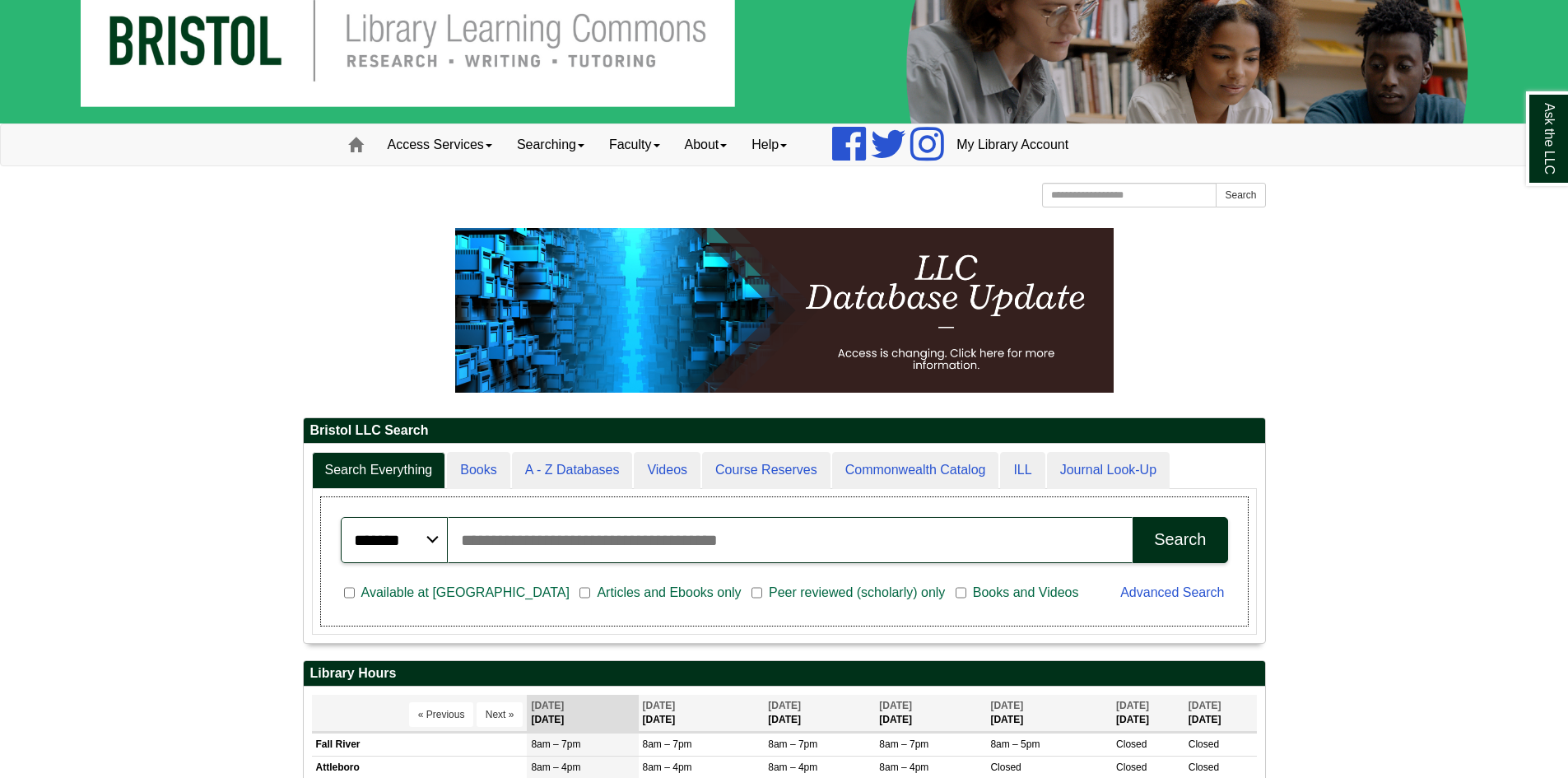
click at [763, 592] on span "Peer reviewed (scholarly) only" at bounding box center [857, 593] width 189 height 20
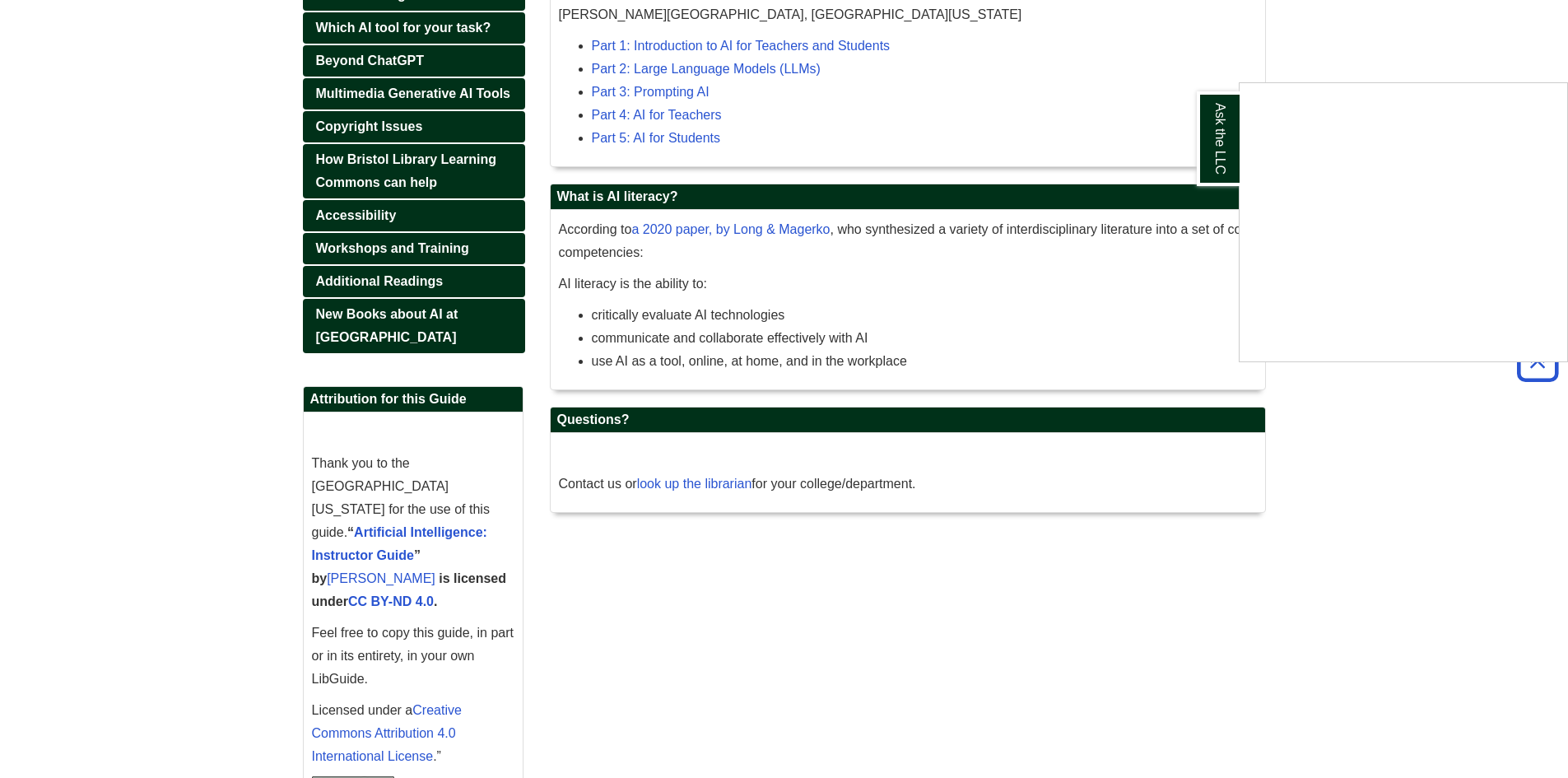
scroll to position [807, 0]
